Goal: Use online tool/utility: Utilize a website feature to perform a specific function

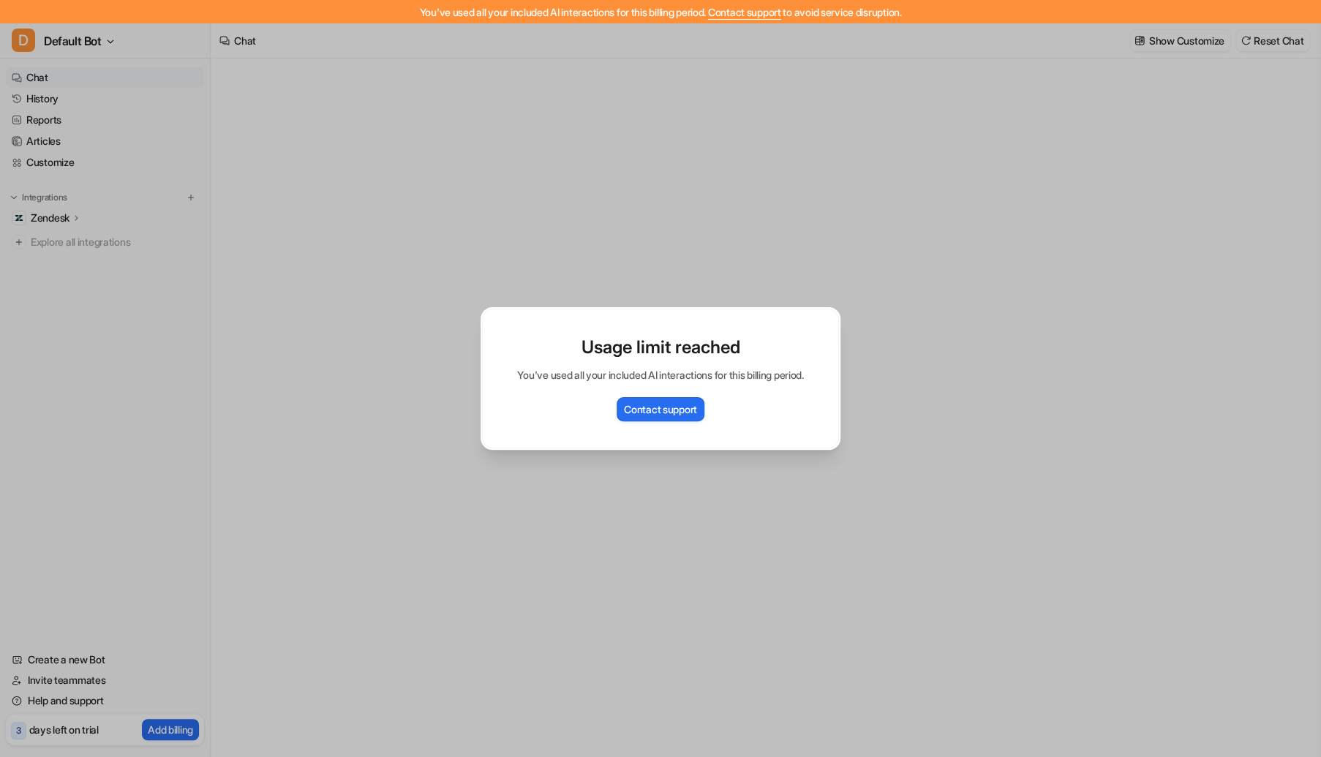
type textarea "**********"
click at [848, 310] on div "Usage limit reached You've used all your included AI interactions for this bill…" at bounding box center [660, 378] width 383 height 757
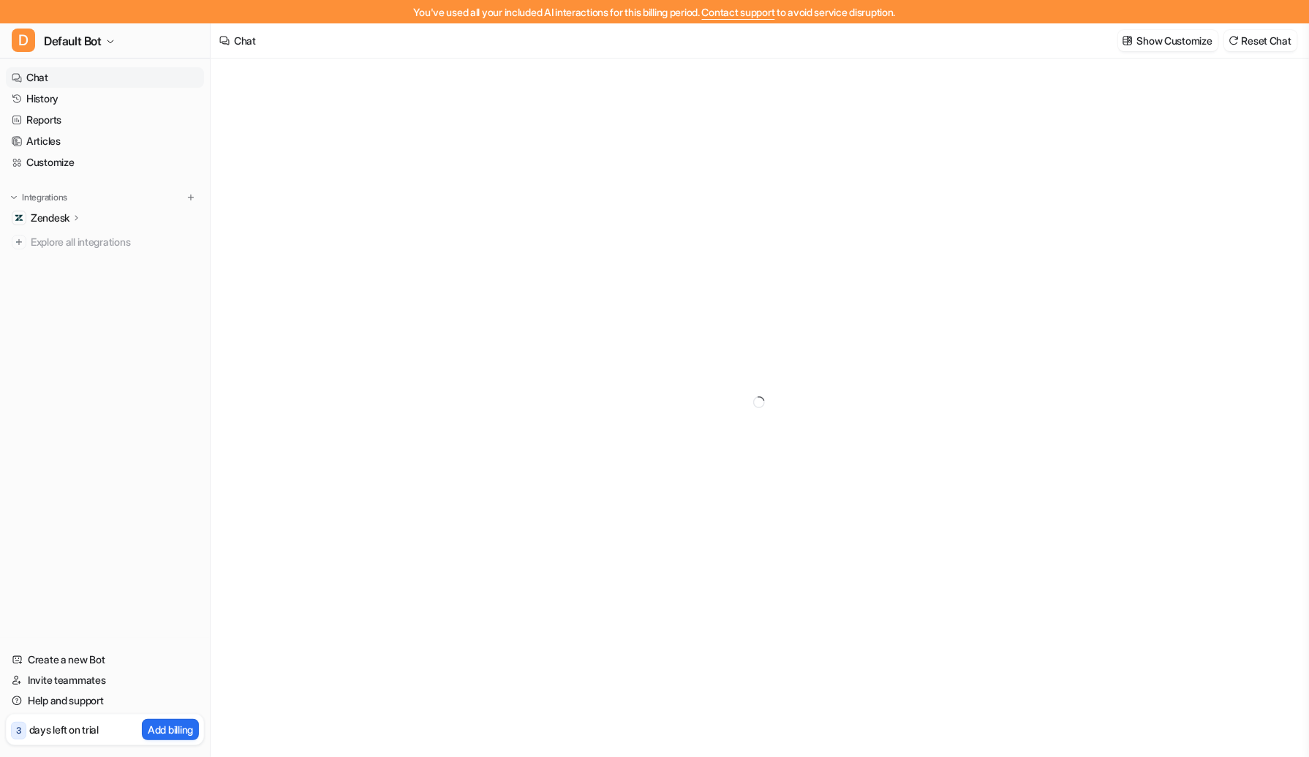
click at [53, 78] on link "Chat" at bounding box center [105, 77] width 198 height 20
